Goal: Navigation & Orientation: Go to known website

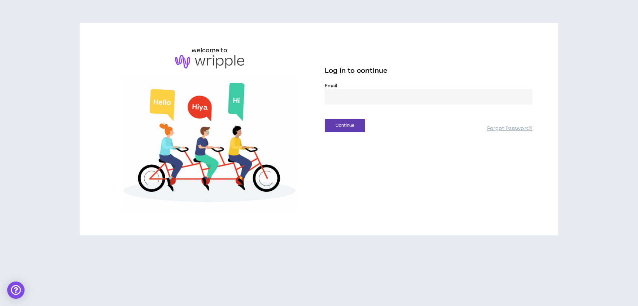
click at [347, 100] on input "email" at bounding box center [429, 97] width 208 height 16
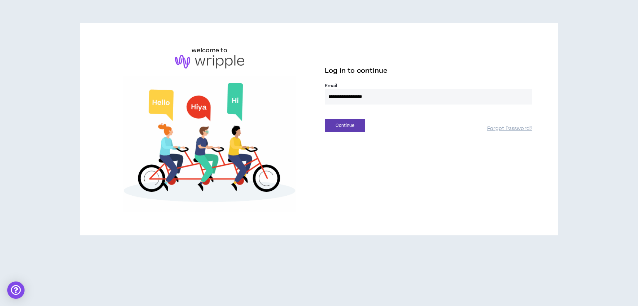
type input "**********"
click at [325, 119] on button "Continue" at bounding box center [345, 125] width 40 height 13
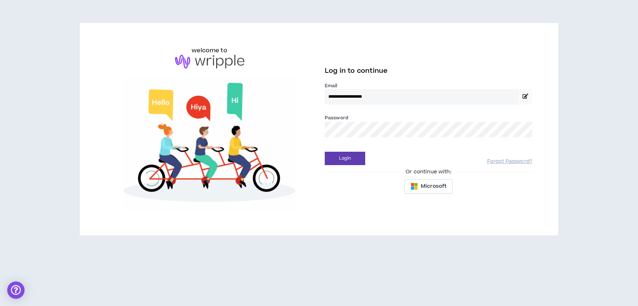
click at [325, 152] on button "Login" at bounding box center [345, 158] width 40 height 13
